Goal: Task Accomplishment & Management: Manage account settings

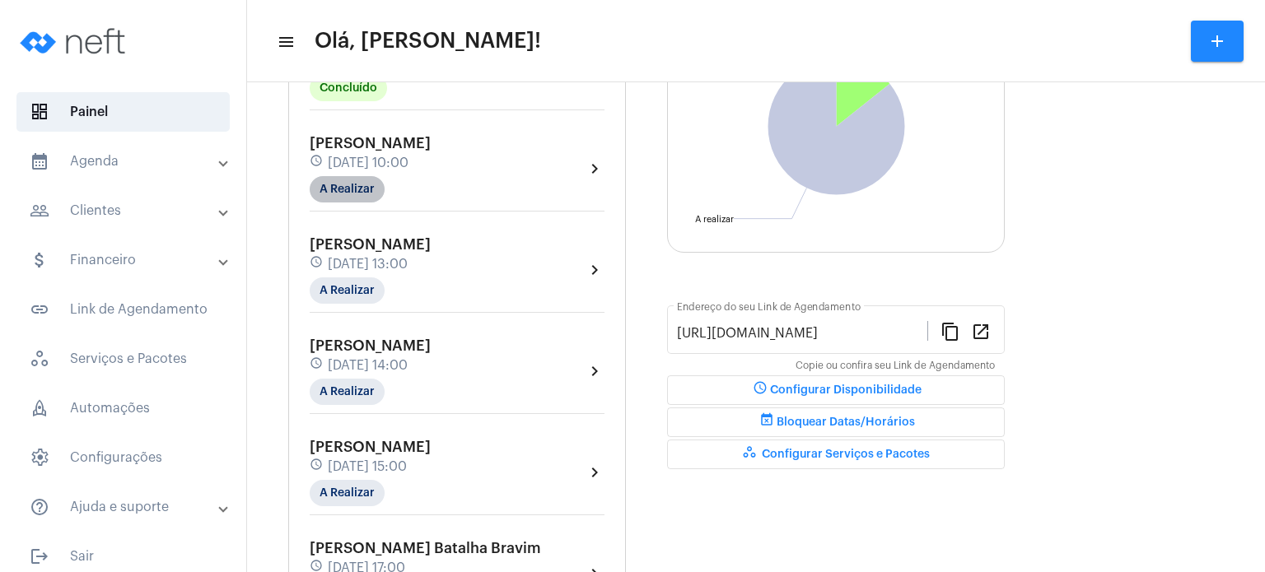
click at [346, 179] on mat-chip "A Realizar" at bounding box center [347, 189] width 75 height 26
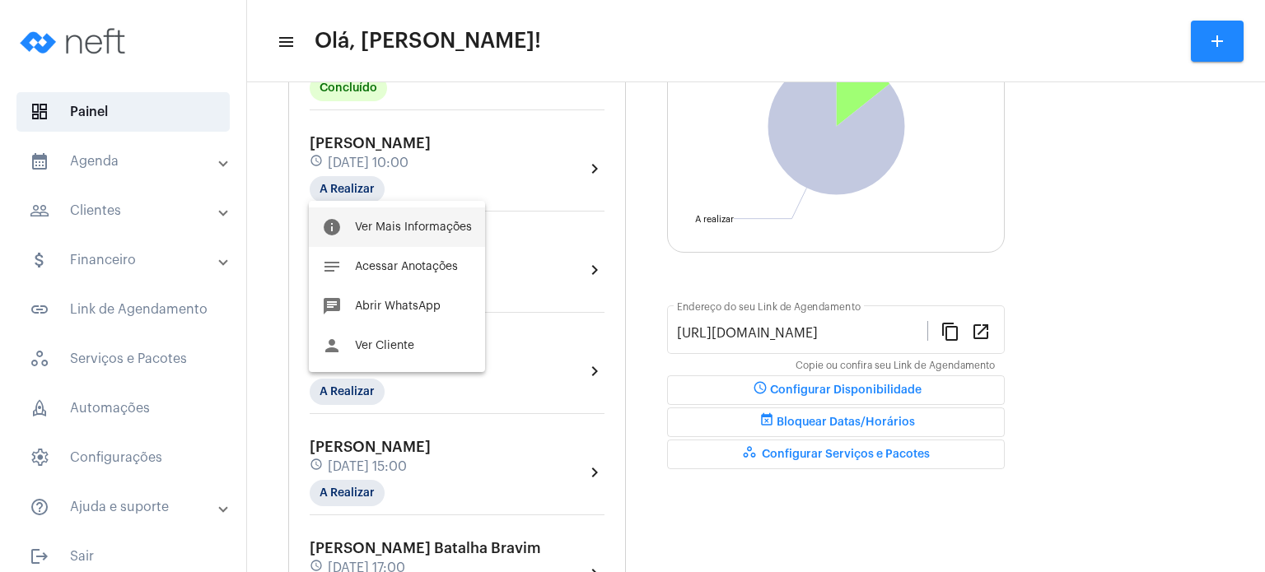
click at [369, 226] on span "Ver Mais Informações" at bounding box center [413, 228] width 117 height 12
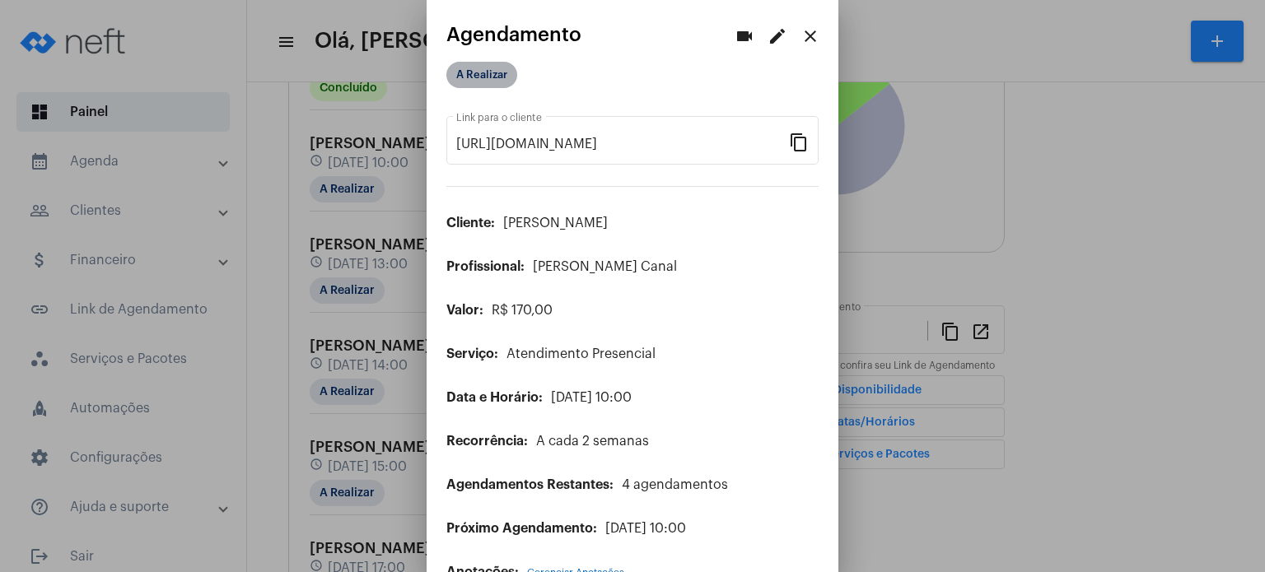
click at [481, 76] on mat-chip "A Realizar" at bounding box center [481, 75] width 71 height 26
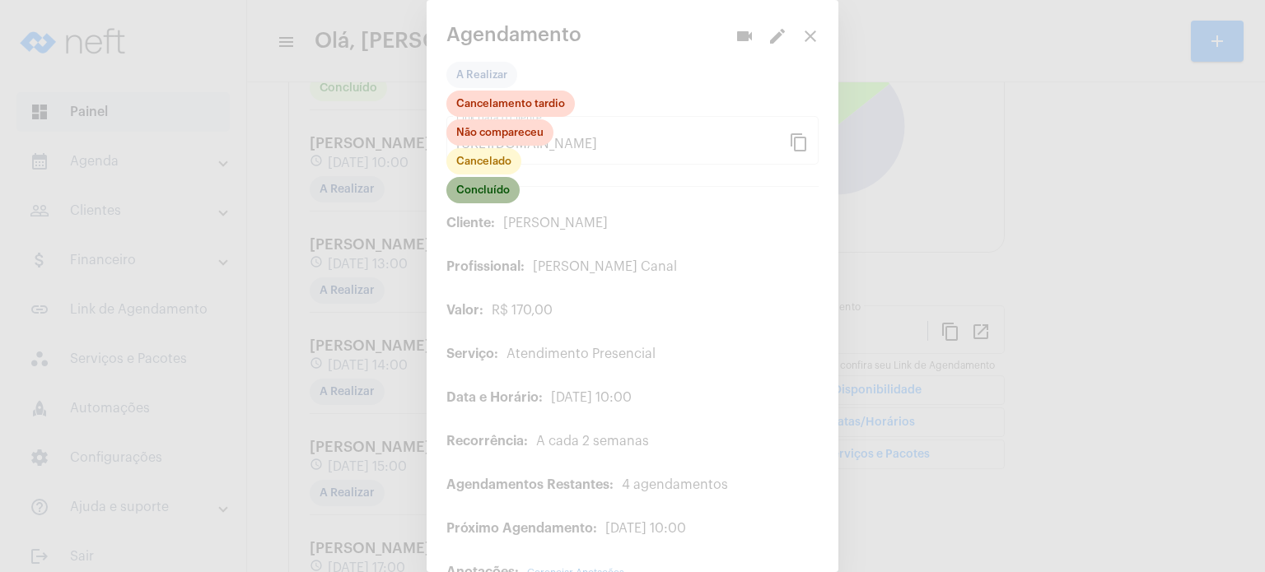
click at [485, 196] on mat-chip "Concluído" at bounding box center [482, 190] width 73 height 26
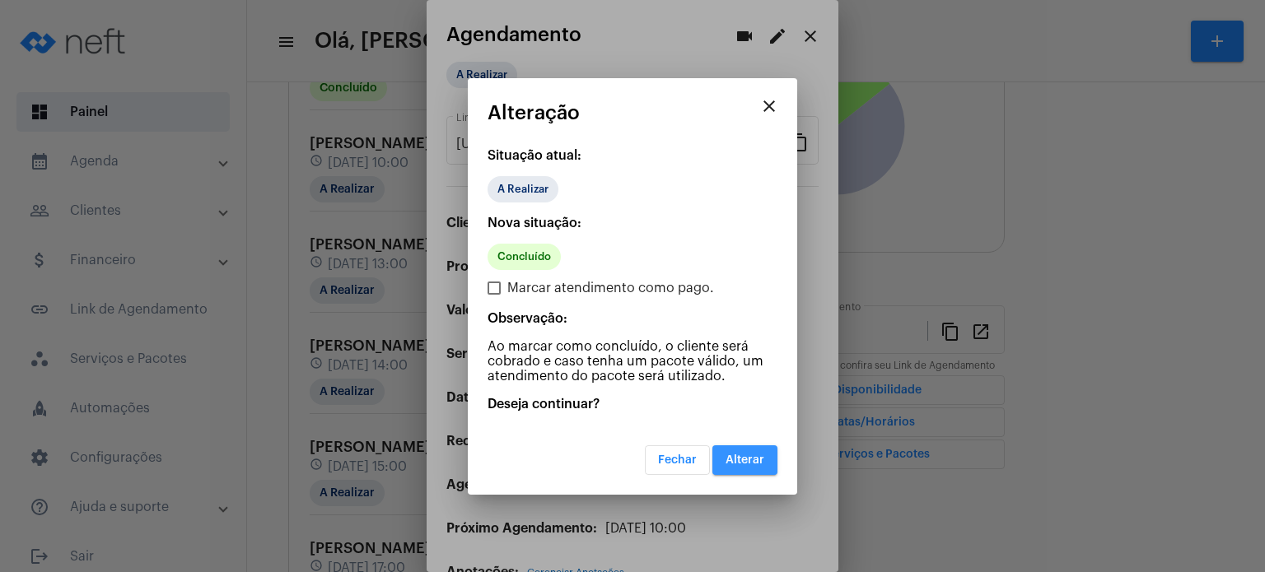
click at [746, 463] on span "Alterar" at bounding box center [744, 461] width 39 height 12
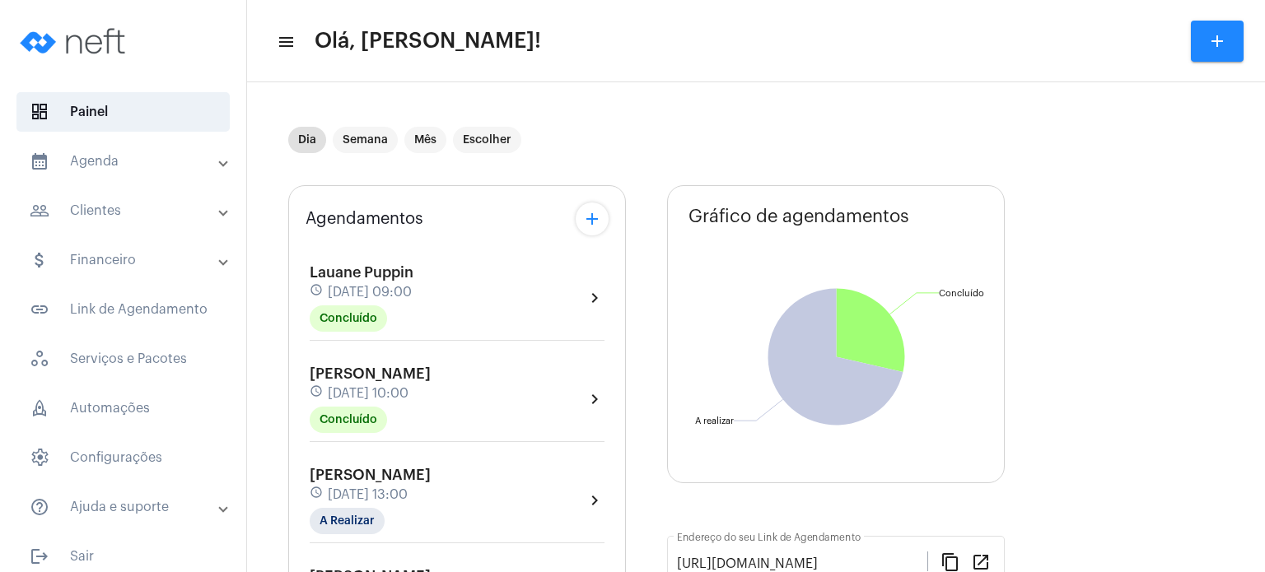
click at [349, 277] on span "Lauane Puppin" at bounding box center [362, 272] width 104 height 15
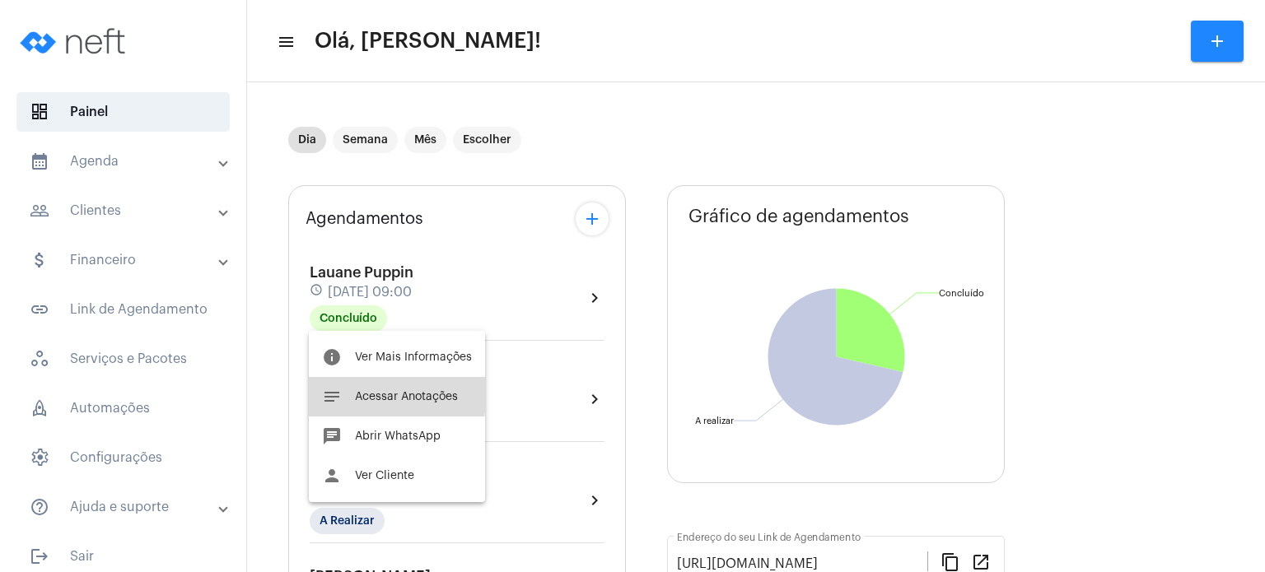
click at [355, 391] on span "Acessar Anotações" at bounding box center [406, 397] width 103 height 12
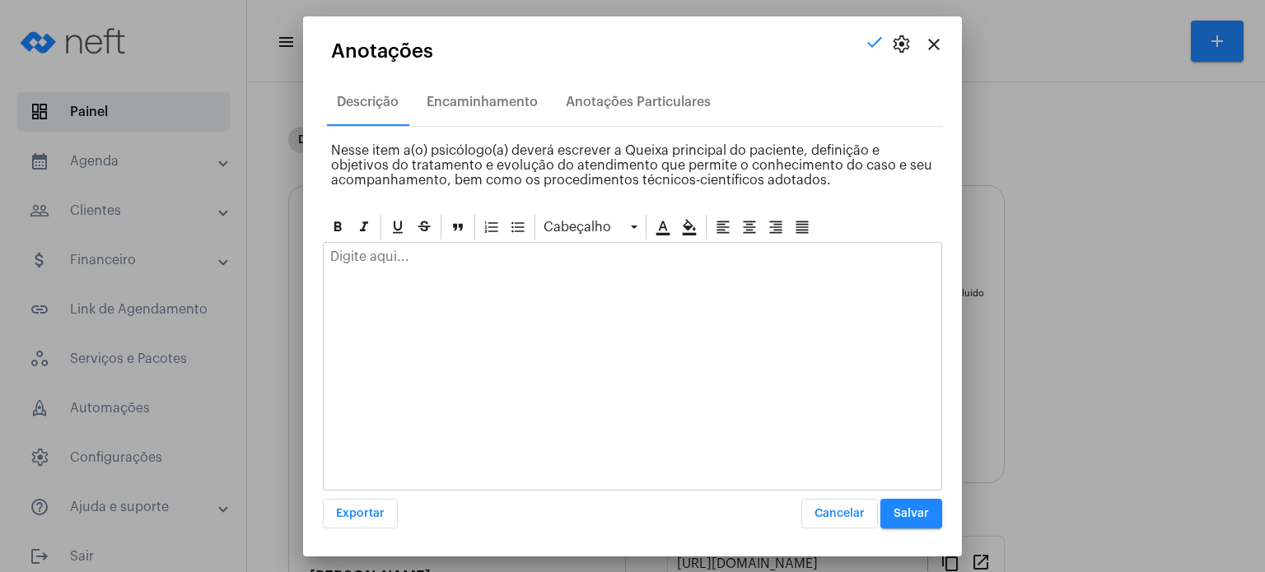
click at [478, 267] on div at bounding box center [633, 261] width 618 height 36
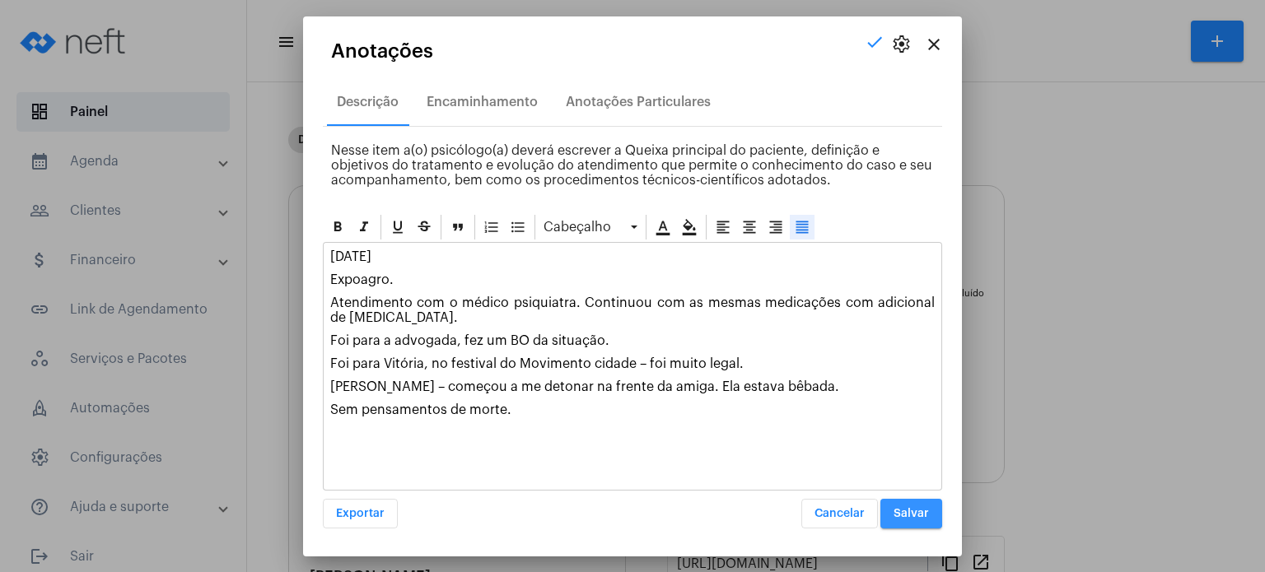
click at [898, 511] on span "Salvar" at bounding box center [910, 514] width 35 height 12
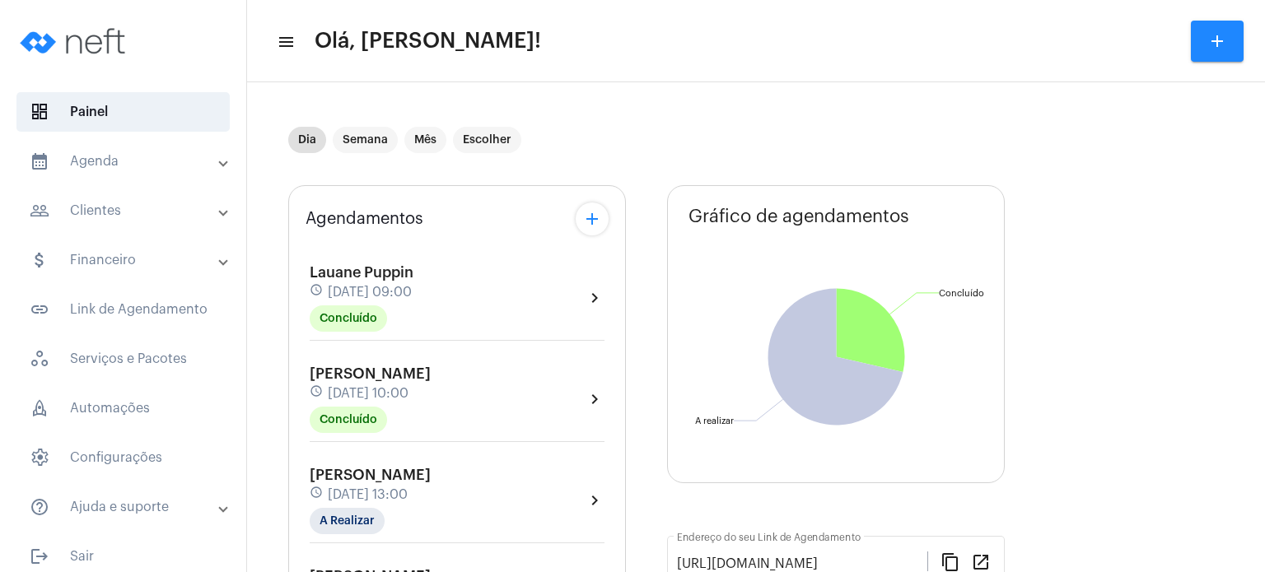
click at [375, 386] on span "[DATE] 10:00" at bounding box center [368, 393] width 81 height 15
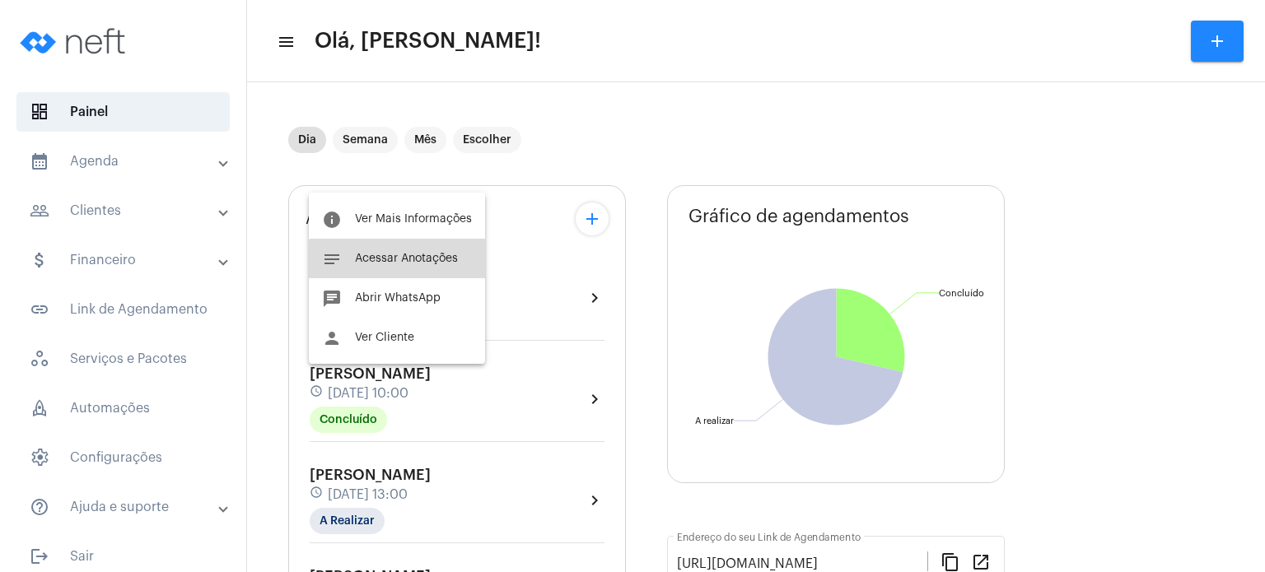
click at [427, 269] on button "notes Acessar Anotações" at bounding box center [397, 259] width 176 height 40
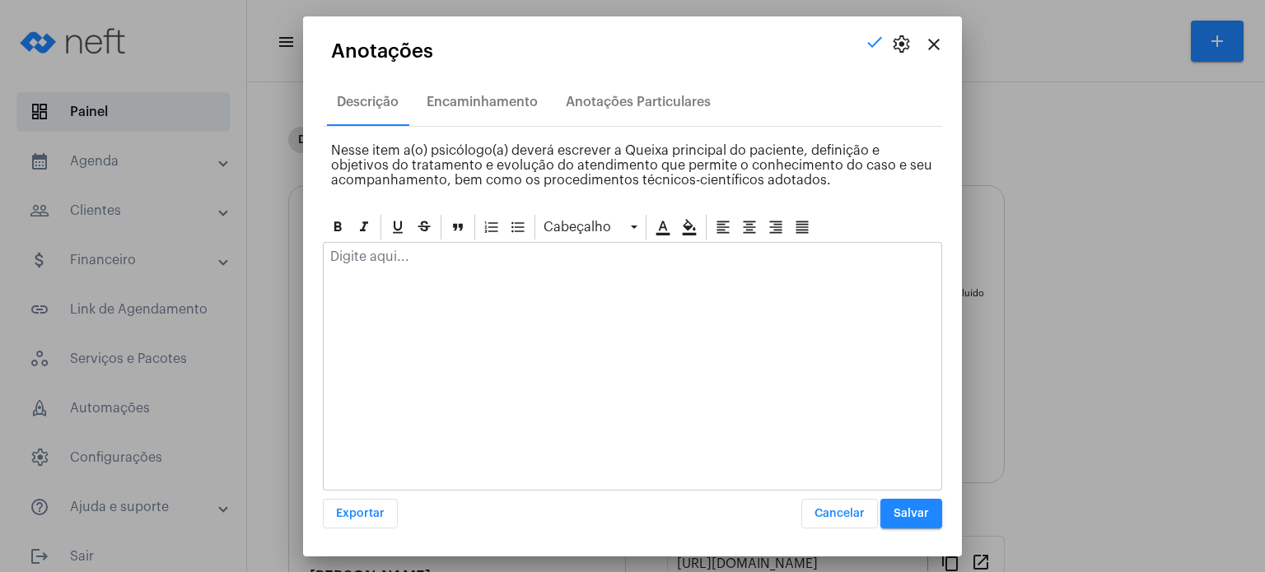
click at [426, 273] on div at bounding box center [633, 261] width 618 height 36
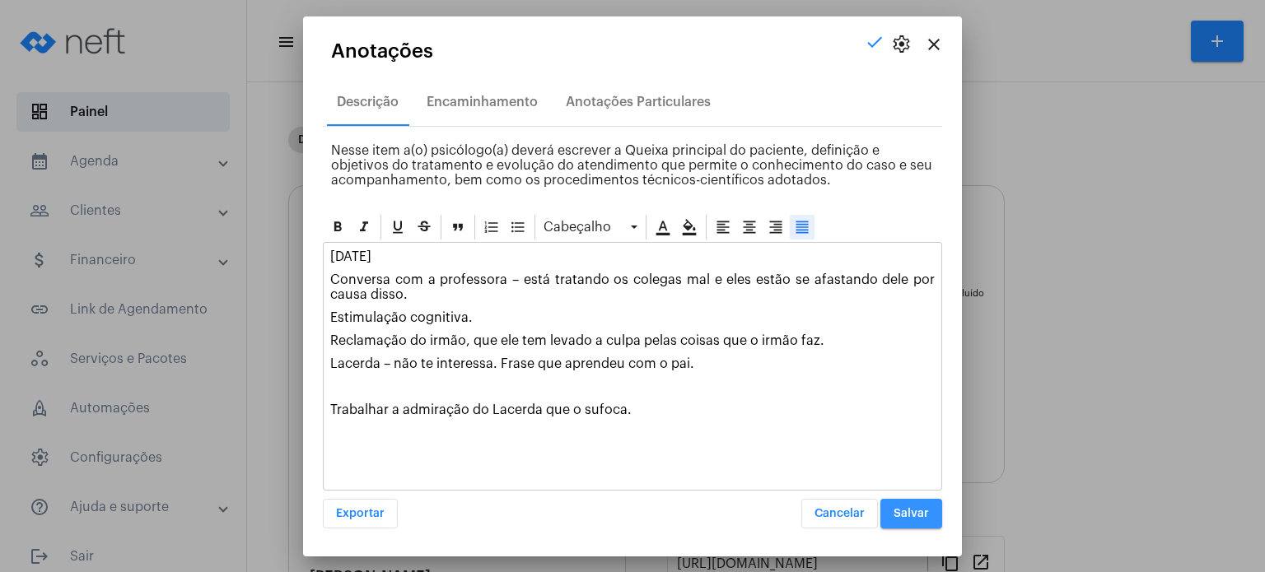
click at [915, 511] on span "Salvar" at bounding box center [910, 514] width 35 height 12
